Goal: Check status: Check status

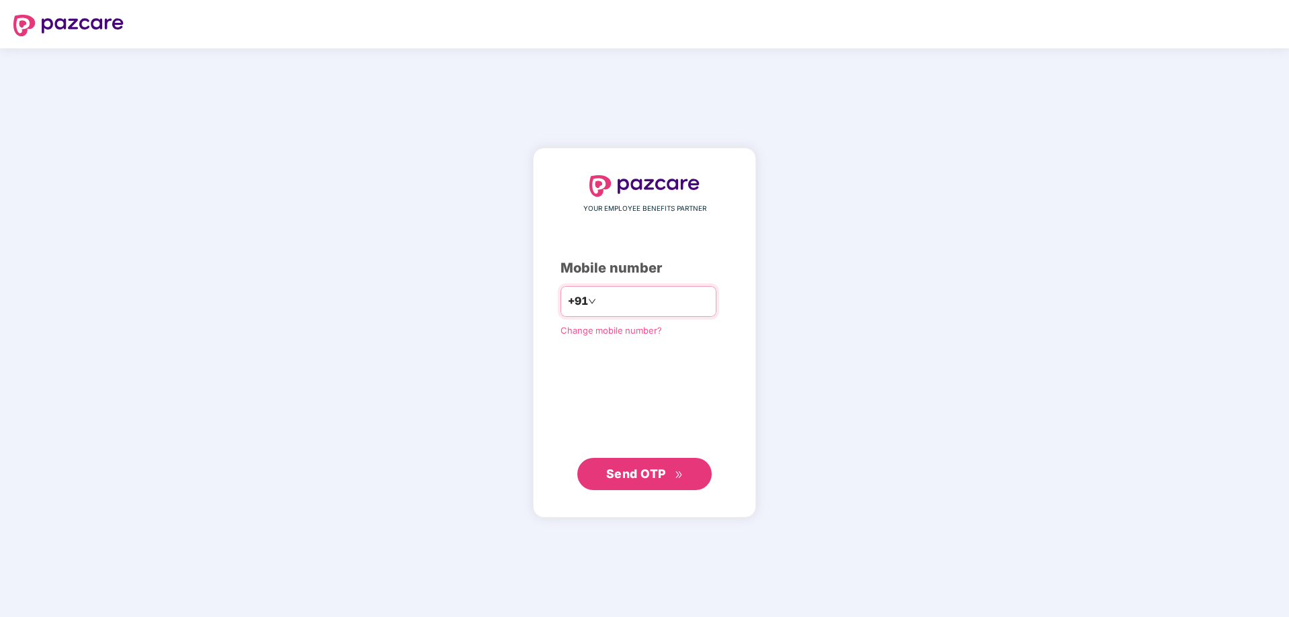
click at [640, 296] on input "number" at bounding box center [654, 301] width 110 height 21
type input "**********"
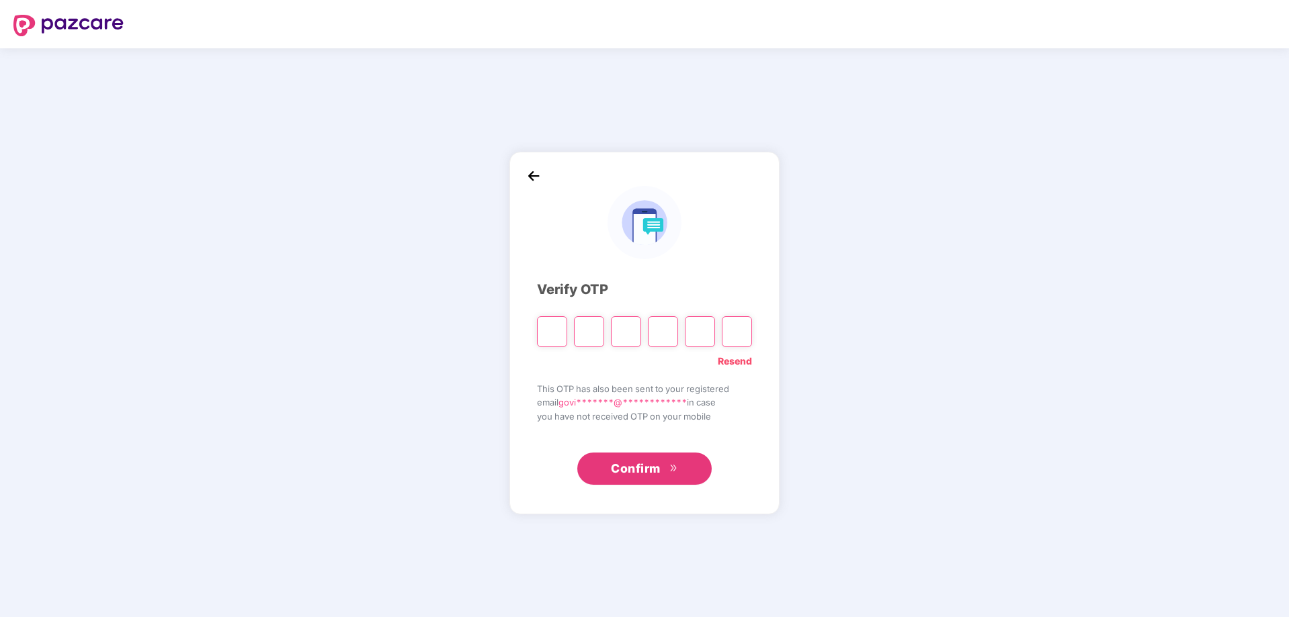
click at [550, 335] on input "Please enter verification code. Digit 1" at bounding box center [552, 331] width 30 height 31
type input "*"
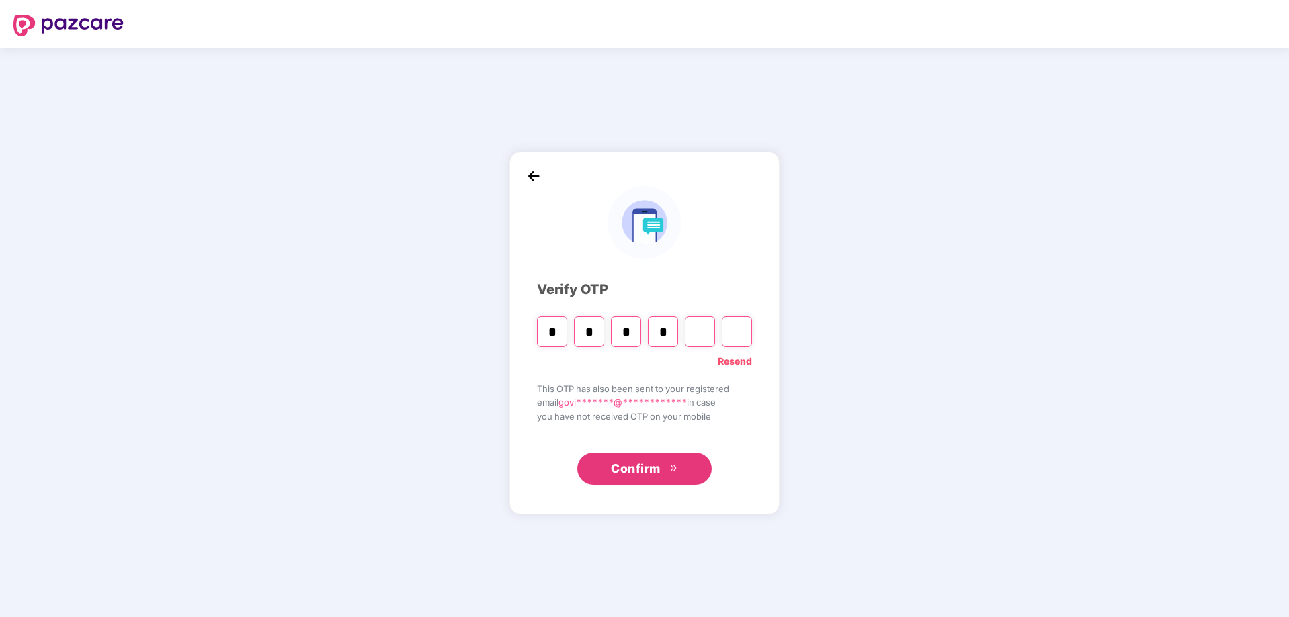
type input "*"
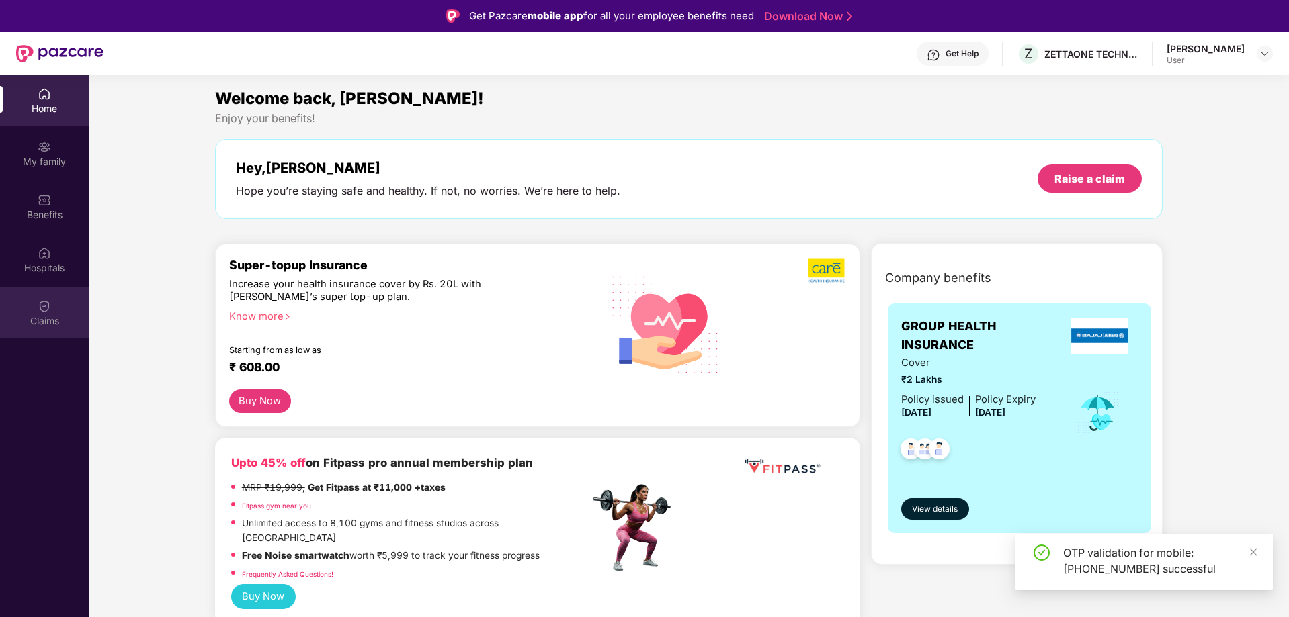
click at [41, 298] on div at bounding box center [44, 304] width 13 height 13
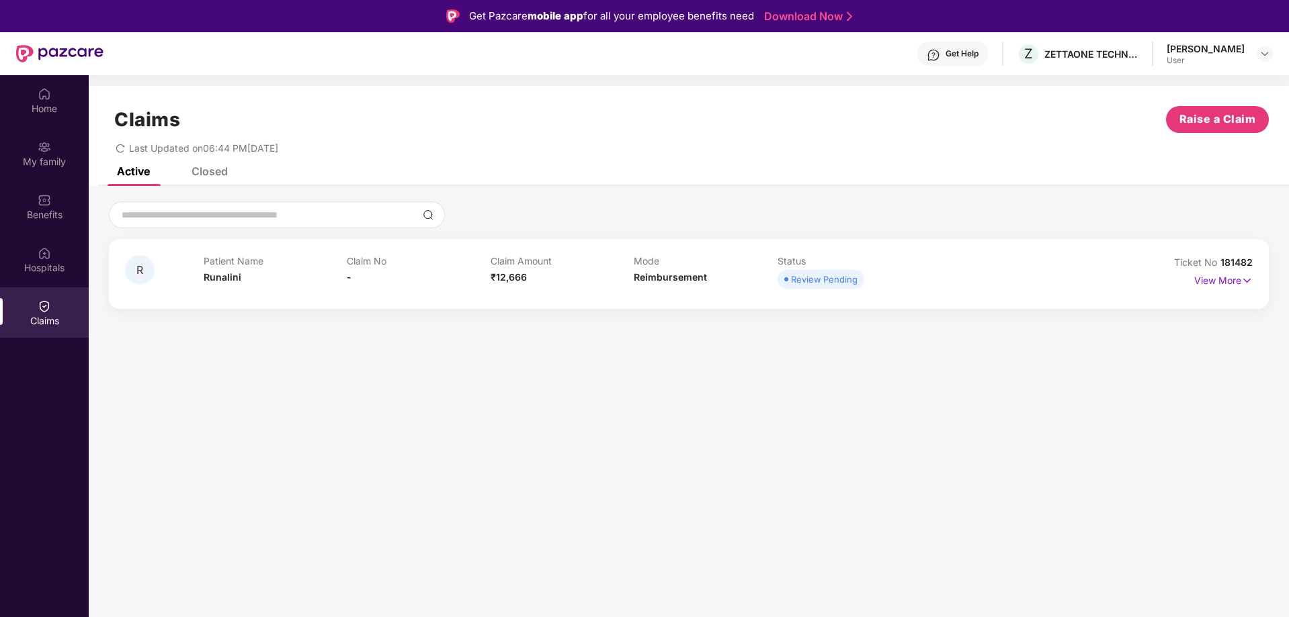
click at [867, 281] on div "Review Pending" at bounding box center [849, 279] width 144 height 19
click at [1235, 277] on p "View More" at bounding box center [1223, 279] width 58 height 18
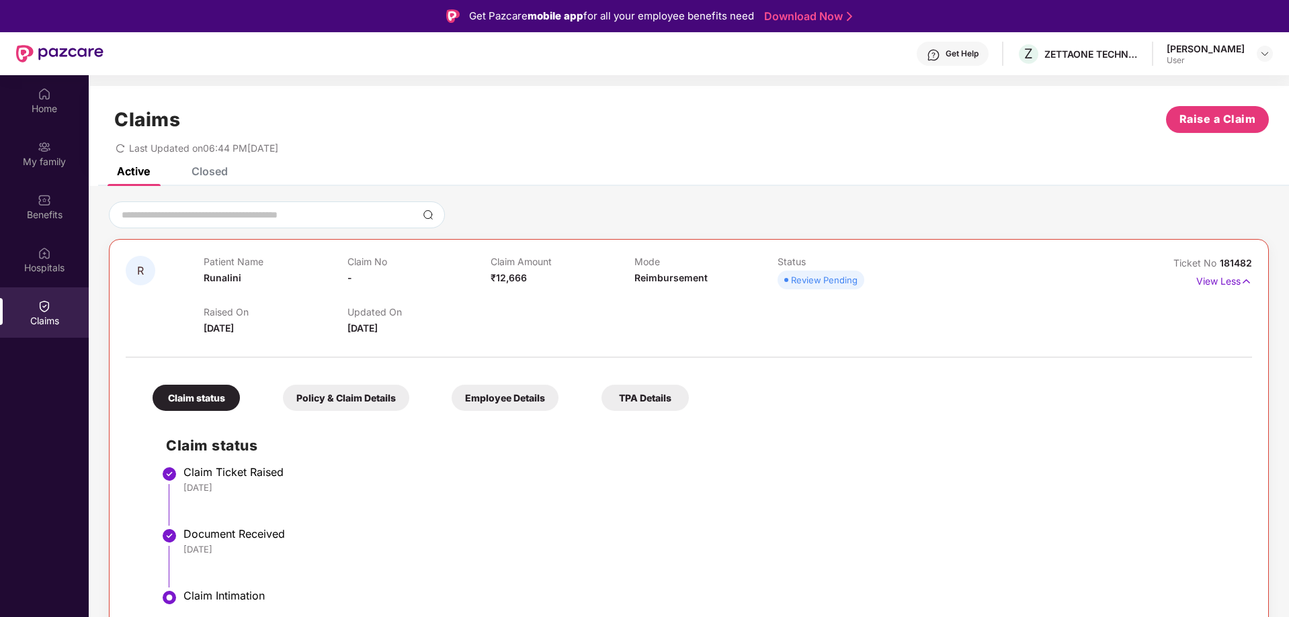
drag, startPoint x: 398, startPoint y: 392, endPoint x: 724, endPoint y: 181, distance: 388.7
click at [724, 181] on div "Active Closed" at bounding box center [689, 176] width 1200 height 19
click at [56, 103] on div "Home" at bounding box center [44, 108] width 89 height 13
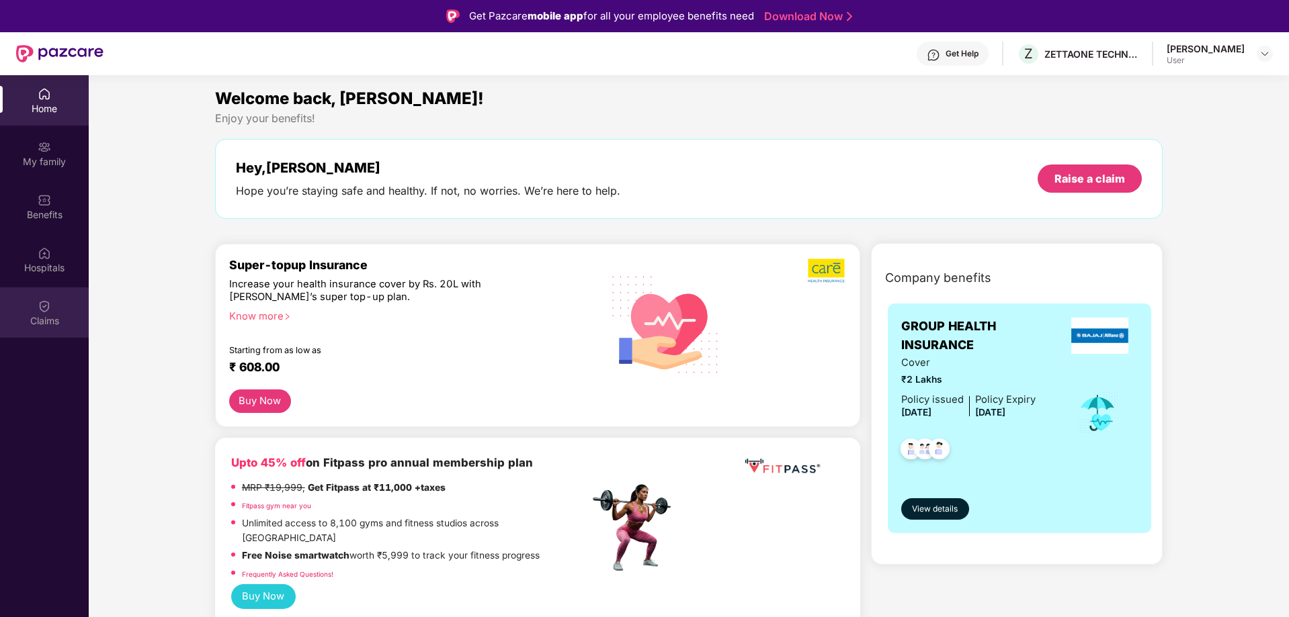
click at [33, 326] on div "Claims" at bounding box center [44, 320] width 89 height 13
